Goal: Task Accomplishment & Management: Use online tool/utility

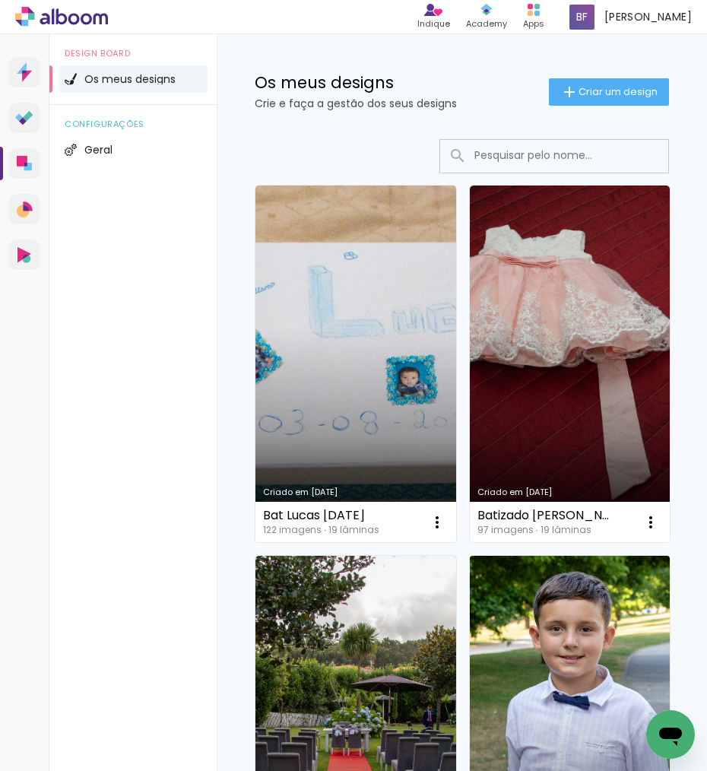
scroll to position [11, 0]
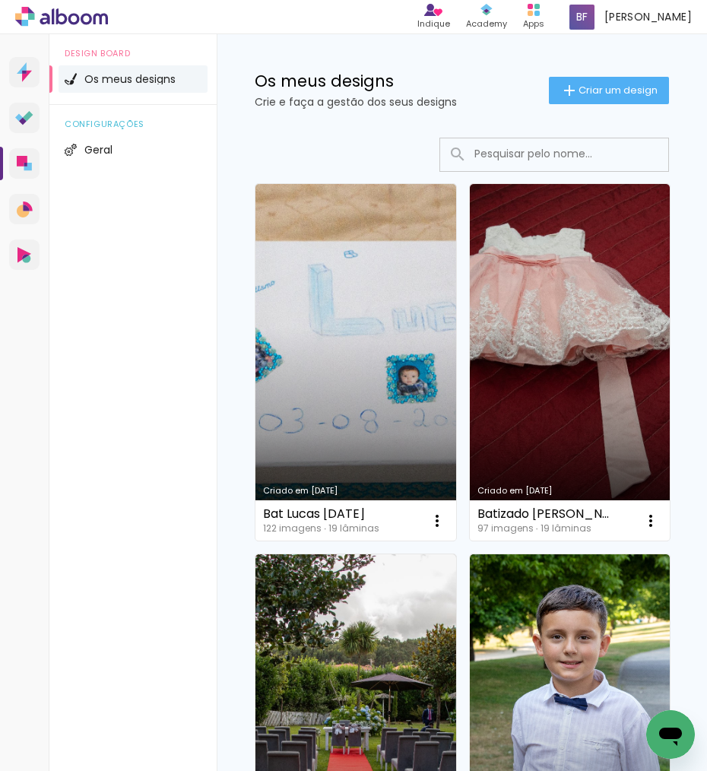
click at [513, 583] on link "Criado em [DATE]" at bounding box center [570, 732] width 201 height 356
